Goal: Task Accomplishment & Management: Complete application form

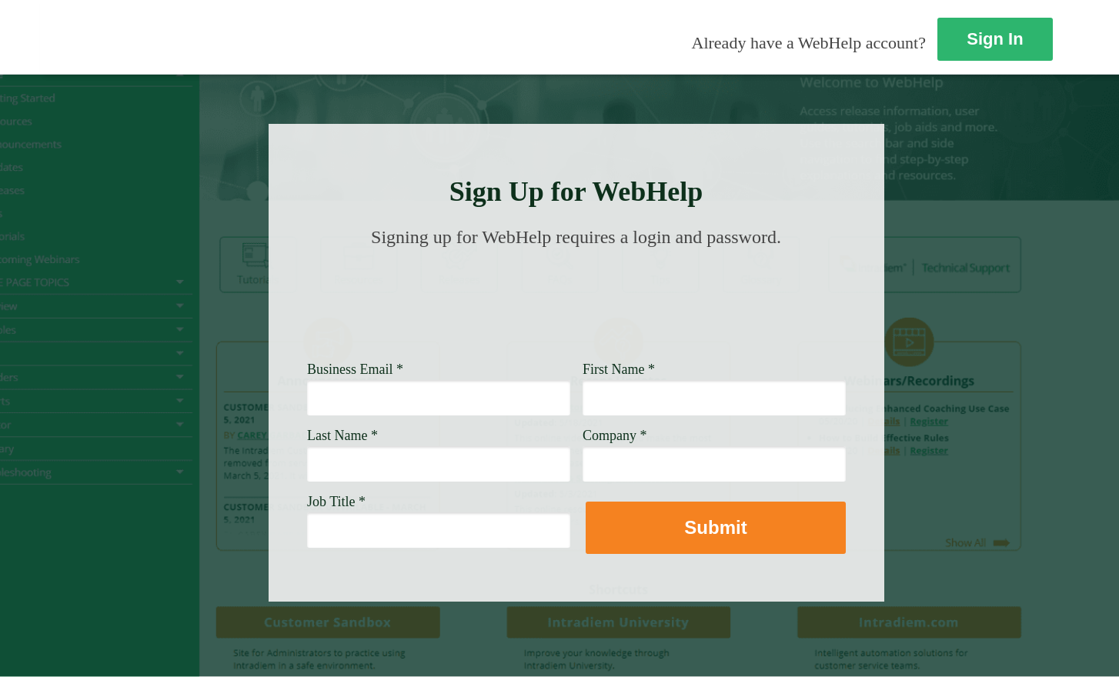
click at [387, 402] on input "Business Email *" at bounding box center [438, 397] width 263 height 35
click at [333, 472] on input "Last Name *" at bounding box center [438, 463] width 263 height 35
click at [317, 533] on input "Job Title *" at bounding box center [438, 529] width 263 height 35
paste input "Lead Customer Success Representative"
type input "Lead Customer Success Representative"
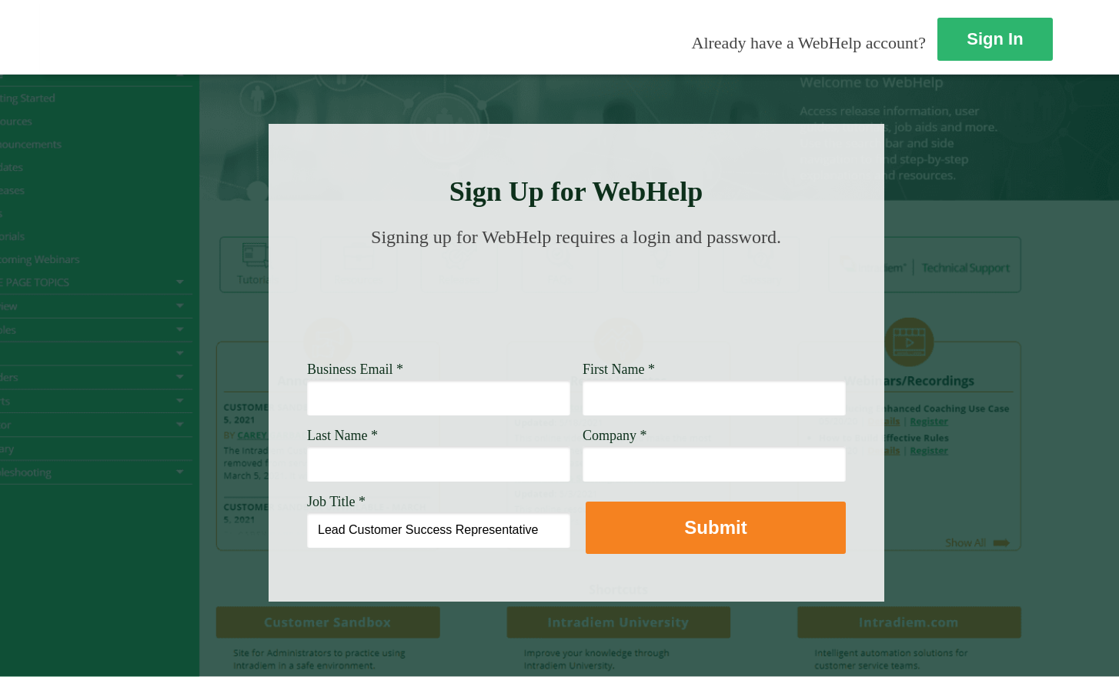
click at [592, 472] on input "Company *" at bounding box center [713, 463] width 263 height 35
click at [970, 310] on div at bounding box center [559, 379] width 1119 height 610
click at [605, 471] on input "Company *" at bounding box center [713, 463] width 263 height 35
paste input "[PERSON_NAME] Fargo"
type input "[PERSON_NAME] Fargo"
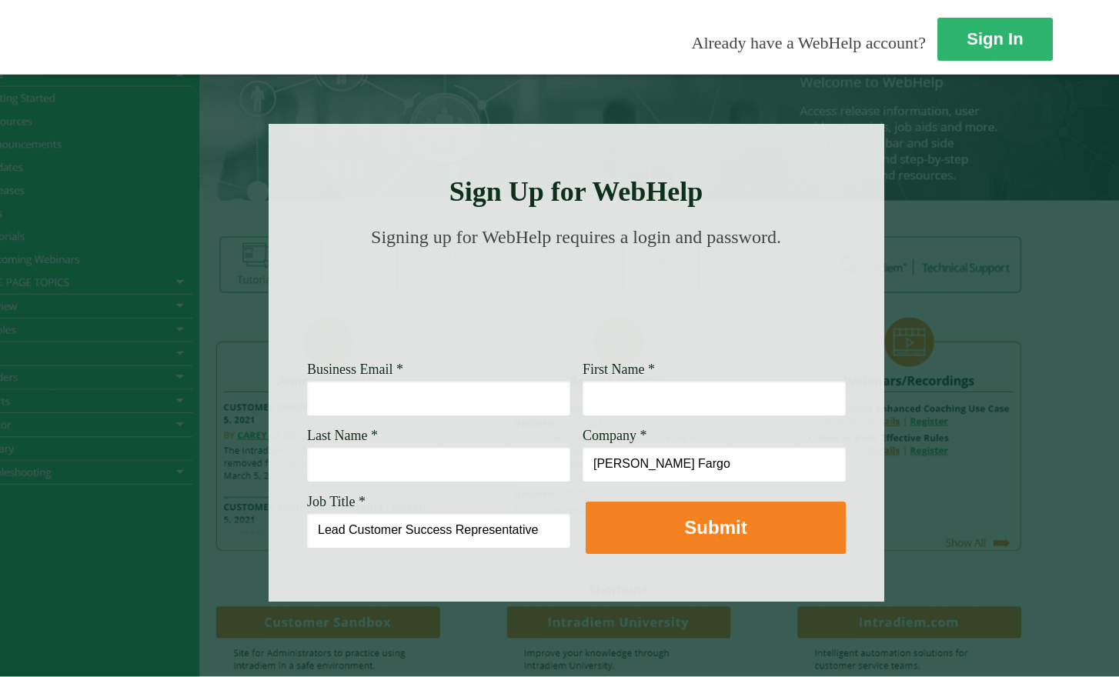
click at [464, 468] on input "Last Name *" at bounding box center [438, 463] width 263 height 35
type input "[PERSON_NAME]"
click at [645, 396] on input "First Name *" at bounding box center [713, 397] width 263 height 35
type input "[DEMOGRAPHIC_DATA]"
drag, startPoint x: 159, startPoint y: 489, endPoint x: 166, endPoint y: 484, distance: 8.3
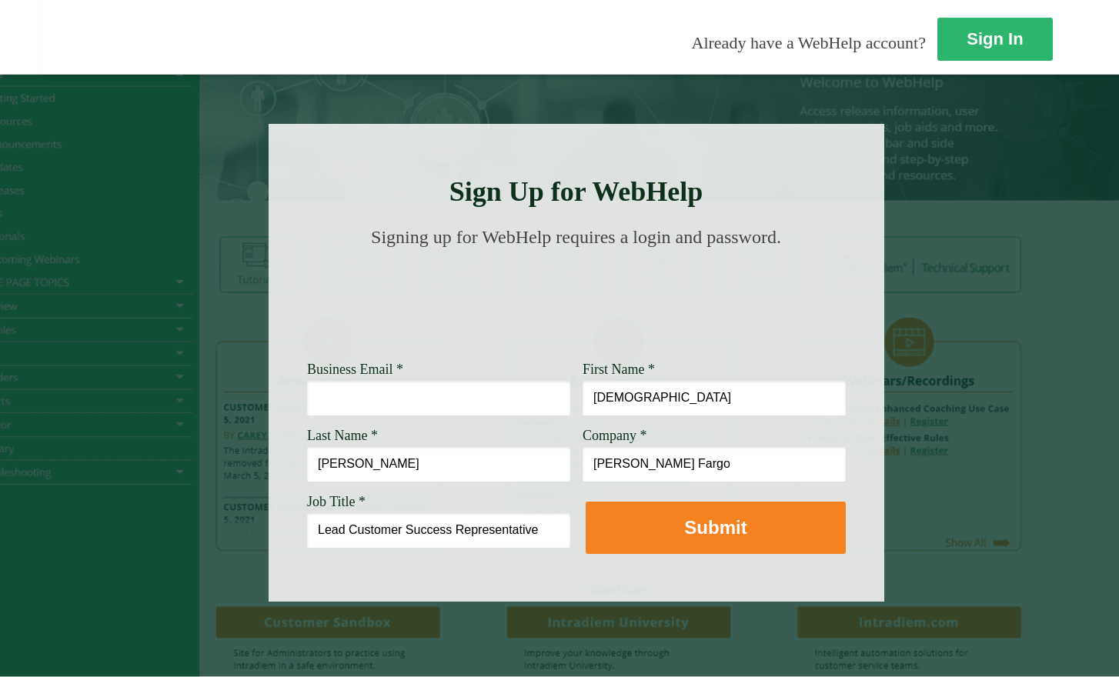
click at [159, 489] on div at bounding box center [559, 379] width 1119 height 610
click at [392, 400] on input "Business Email *" at bounding box center [438, 397] width 263 height 35
paste input "[EMAIL_ADDRESS][PERSON_NAME][DOMAIN_NAME]"
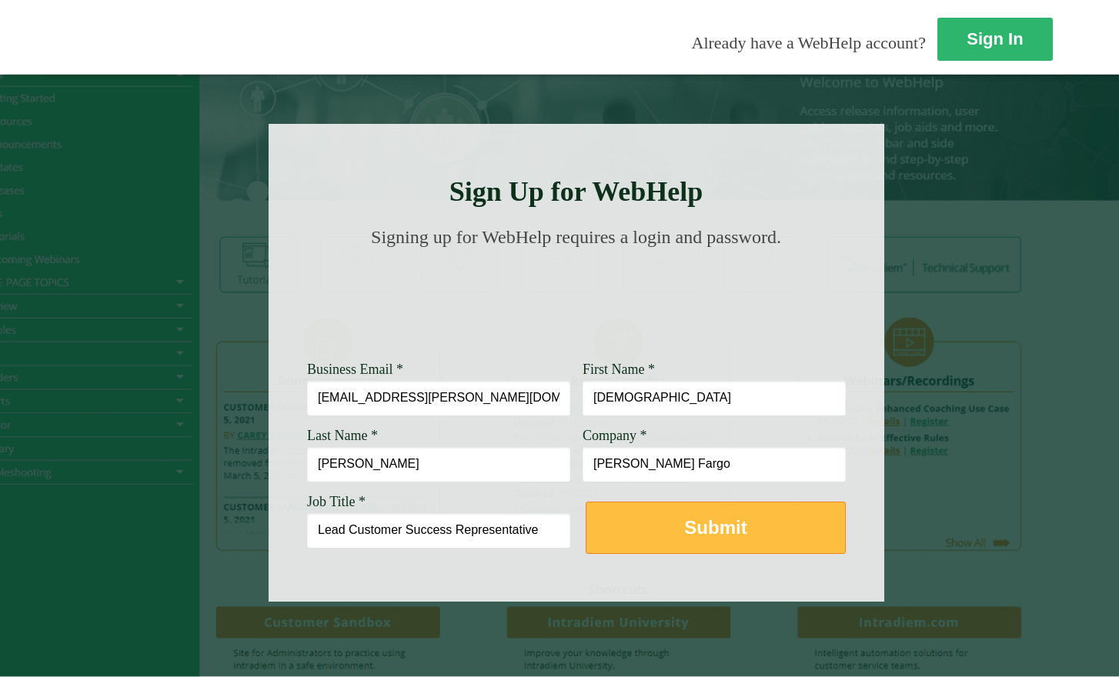
type input "[EMAIL_ADDRESS][PERSON_NAME][DOMAIN_NAME]"
click at [629, 520] on button "Submit" at bounding box center [716, 528] width 260 height 52
